Goal: Check status: Check status

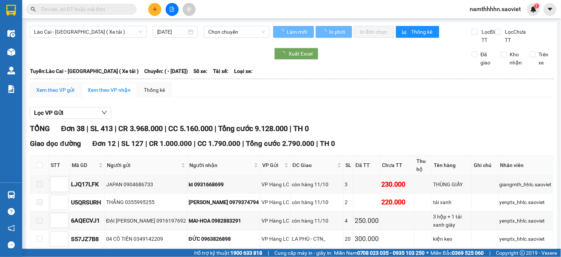
click at [60, 94] on div "Xem theo VP gửi" at bounding box center [55, 90] width 38 height 8
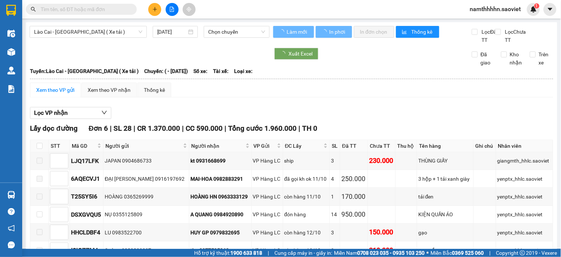
type input "[DATE]"
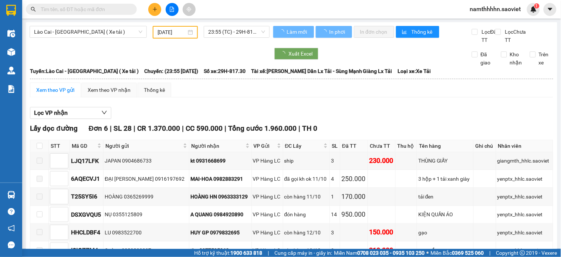
click at [499, 8] on span "namthhhhn.saoviet" at bounding box center [495, 8] width 63 height 9
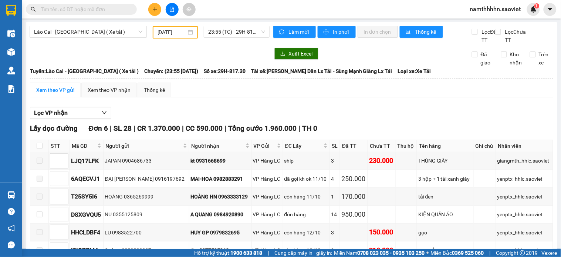
click at [503, 9] on span "namthhhhn.saoviet" at bounding box center [495, 8] width 63 height 9
click at [456, 82] on th at bounding box center [292, 78] width 524 height 7
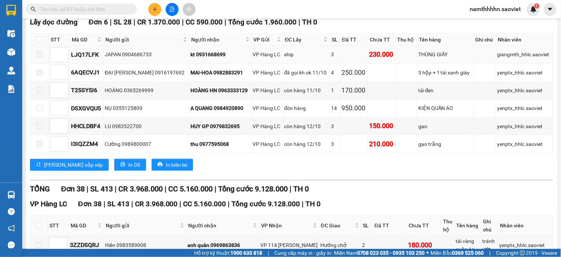
scroll to position [41, 0]
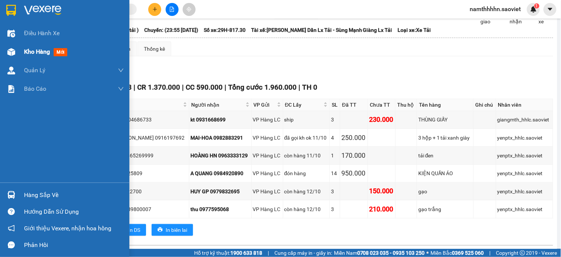
click at [49, 47] on div "Kho hàng mới" at bounding box center [47, 51] width 46 height 9
